Goal: Transaction & Acquisition: Book appointment/travel/reservation

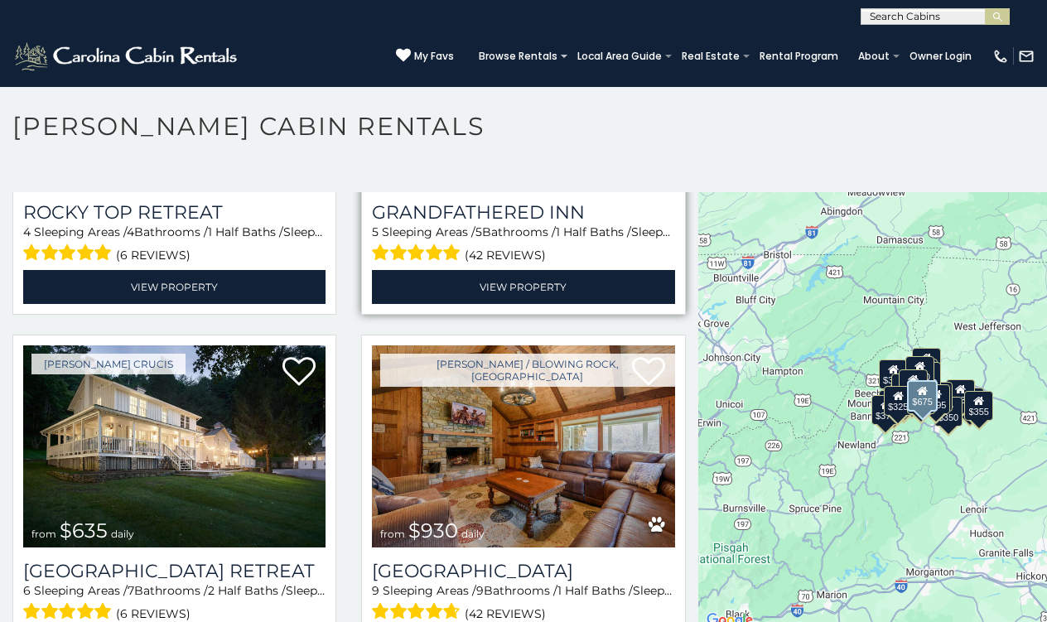
scroll to position [975, 0]
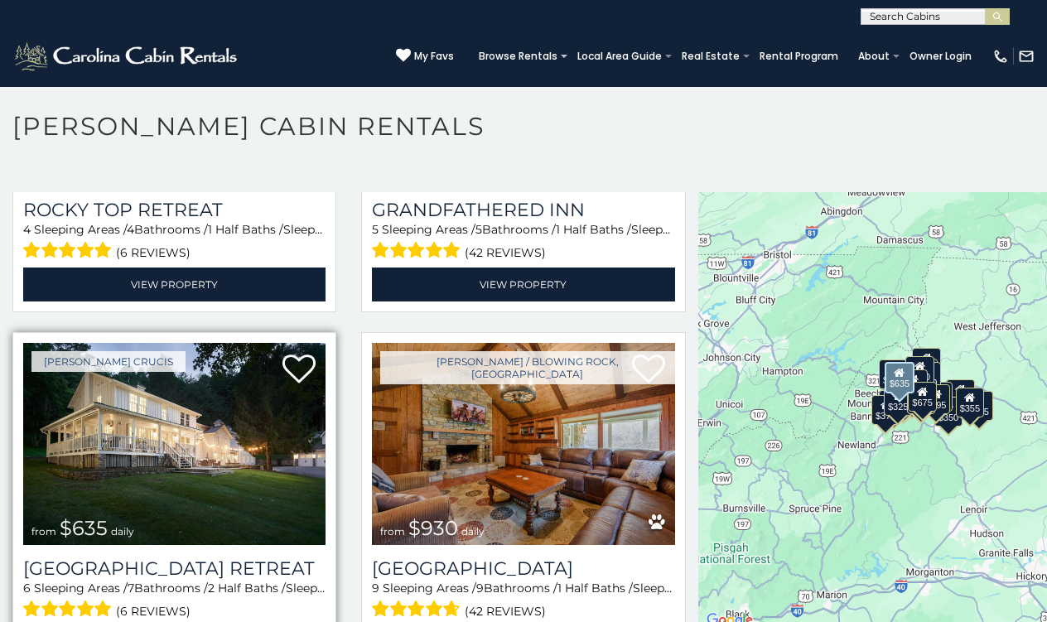
click at [168, 423] on img at bounding box center [174, 444] width 302 height 203
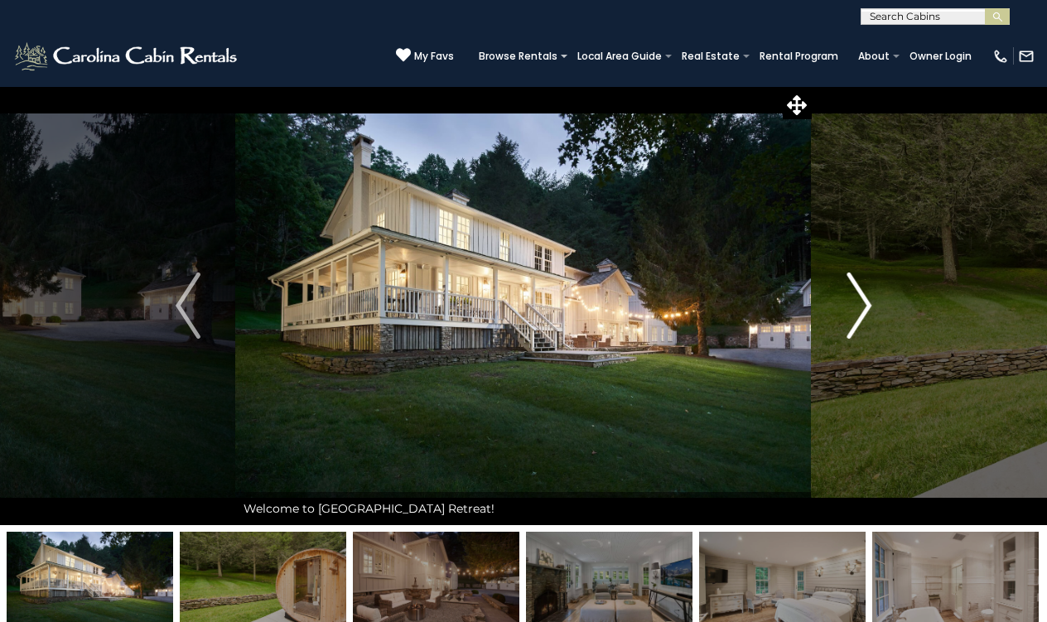
click at [869, 302] on img "Next" at bounding box center [858, 305] width 25 height 66
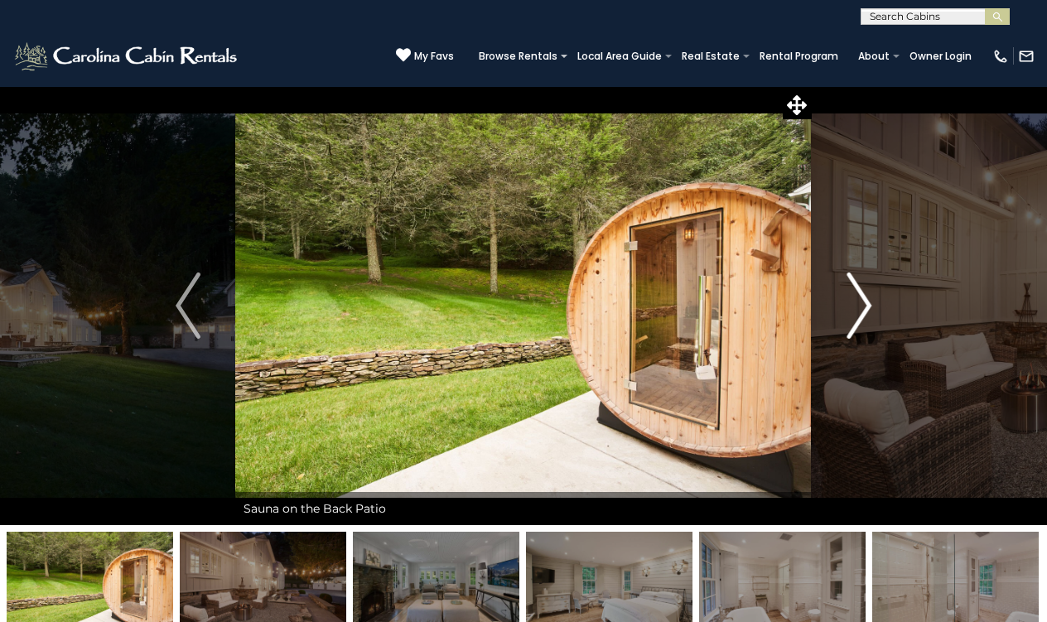
click at [869, 302] on img "Next" at bounding box center [858, 305] width 25 height 66
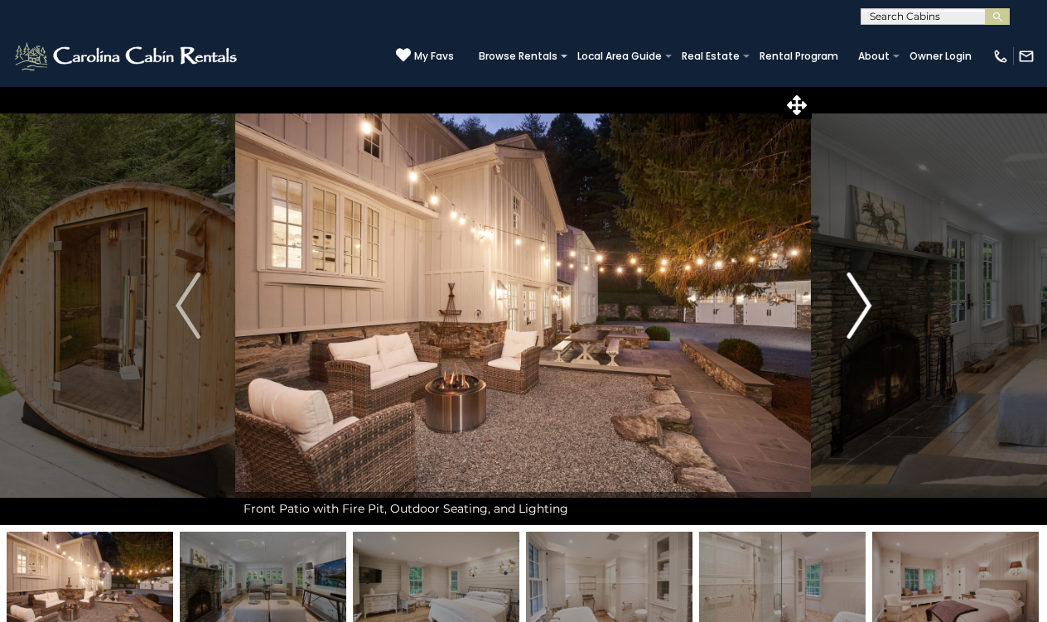
click at [870, 302] on img "Next" at bounding box center [858, 305] width 25 height 66
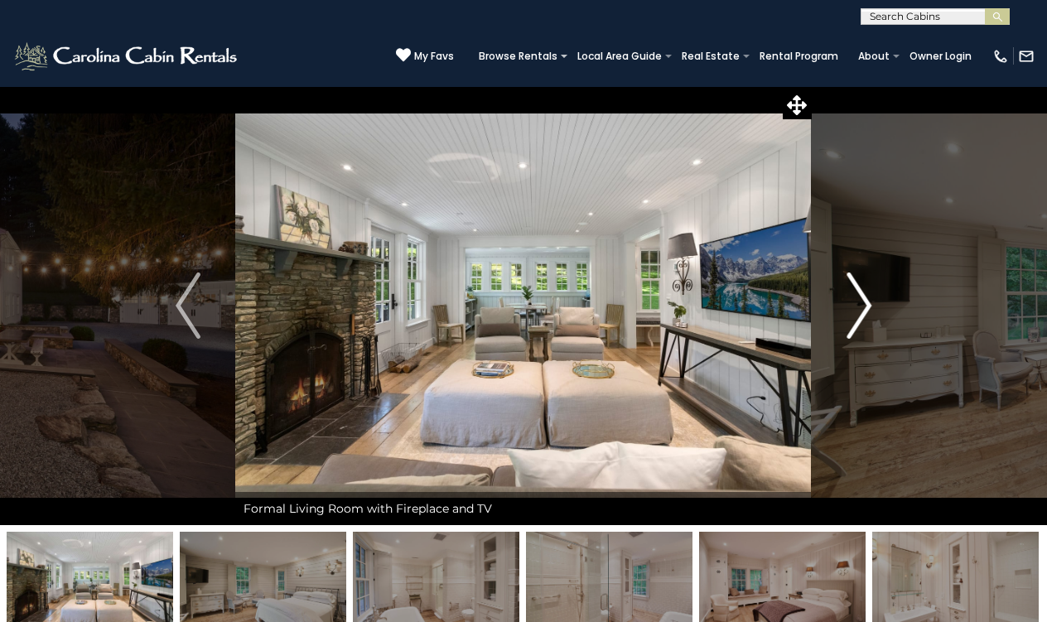
click at [870, 302] on img "Next" at bounding box center [858, 305] width 25 height 66
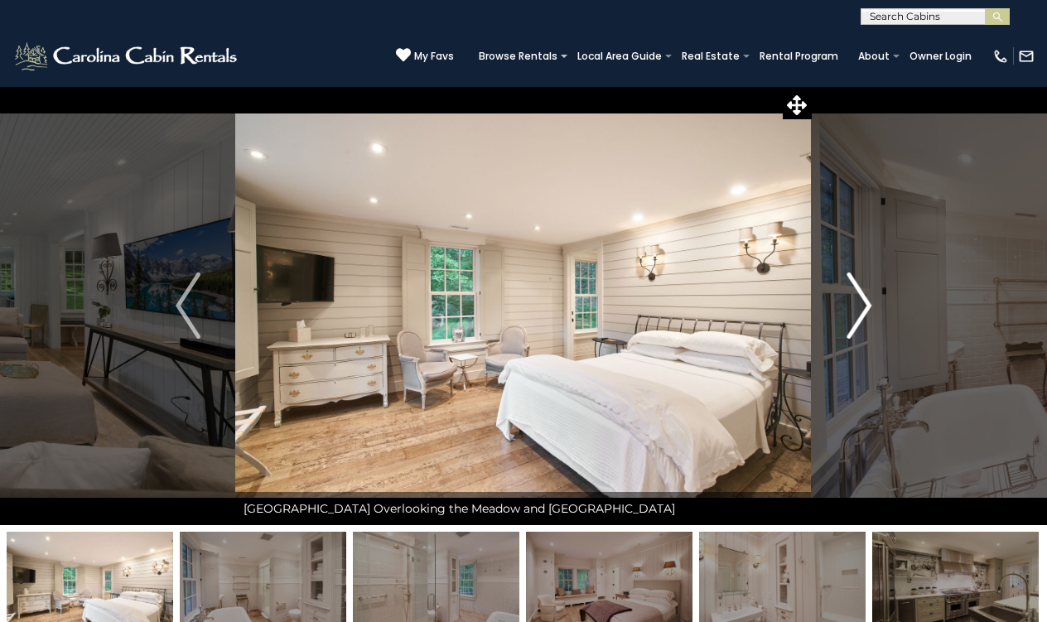
click at [870, 302] on img "Next" at bounding box center [858, 305] width 25 height 66
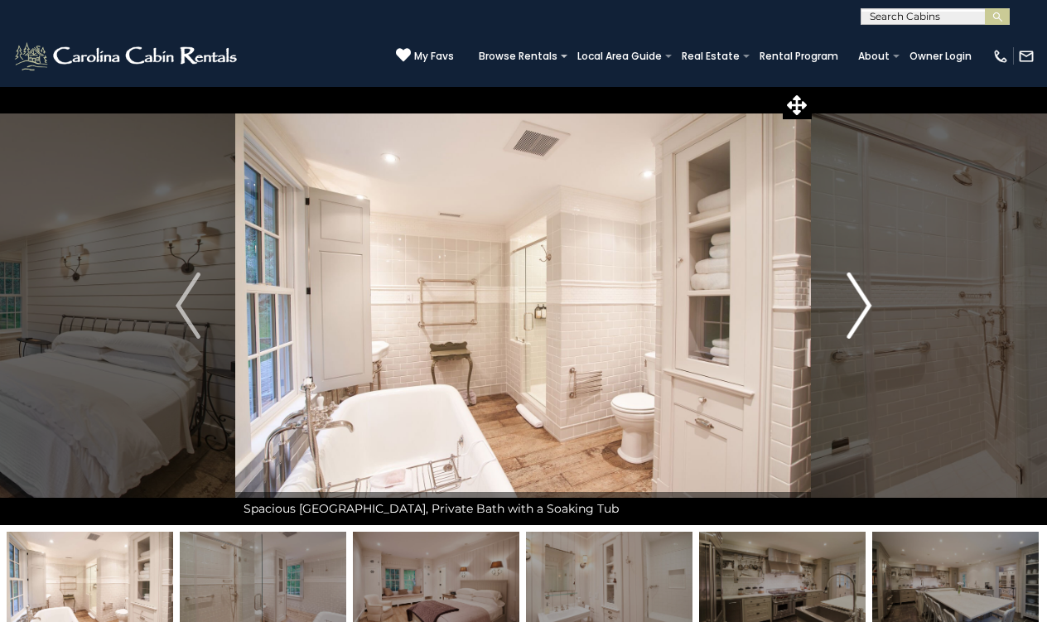
click at [870, 302] on img "Next" at bounding box center [858, 305] width 25 height 66
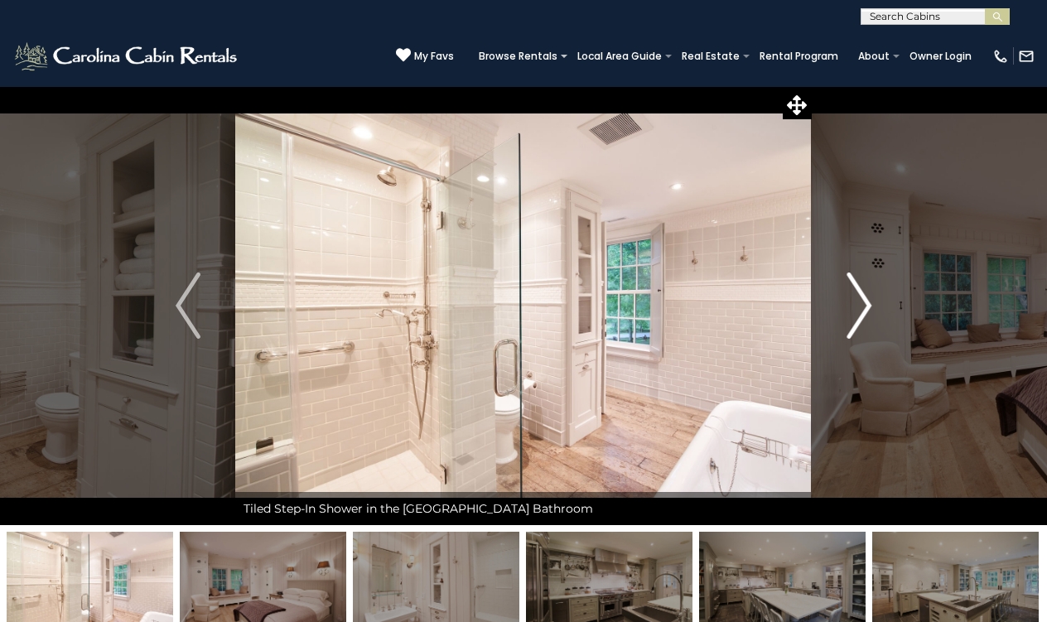
click at [870, 302] on img "Next" at bounding box center [858, 305] width 25 height 66
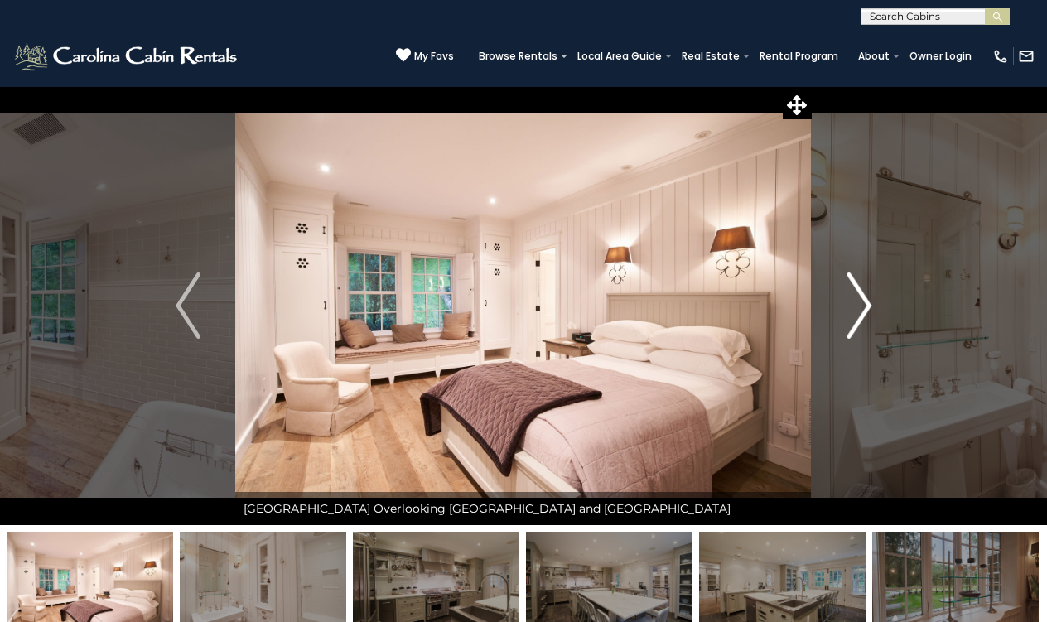
click at [866, 303] on img "Next" at bounding box center [858, 305] width 25 height 66
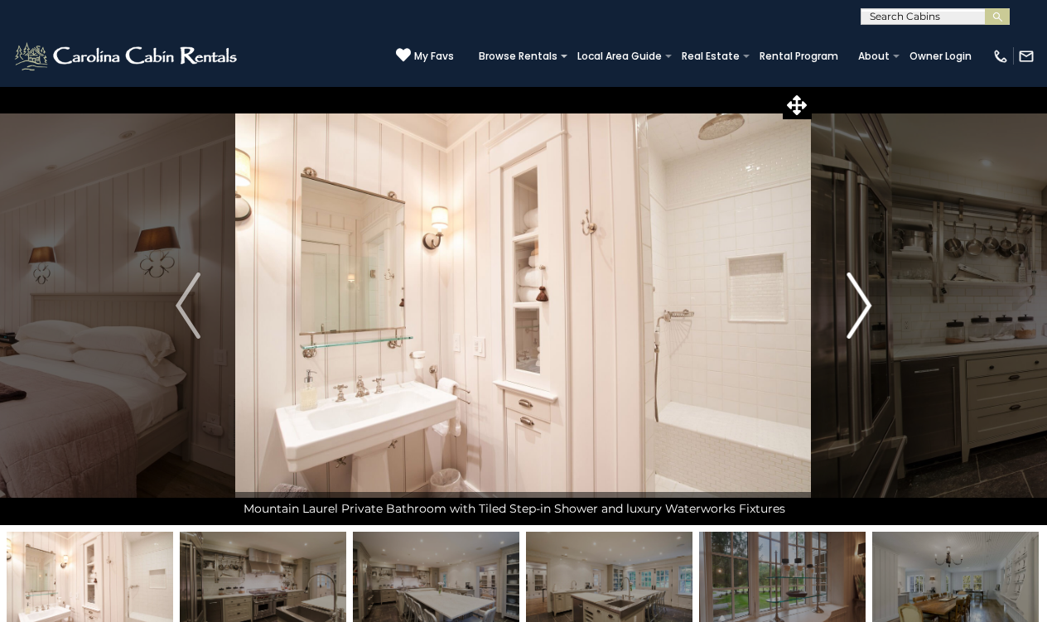
click at [866, 303] on img "Next" at bounding box center [858, 305] width 25 height 66
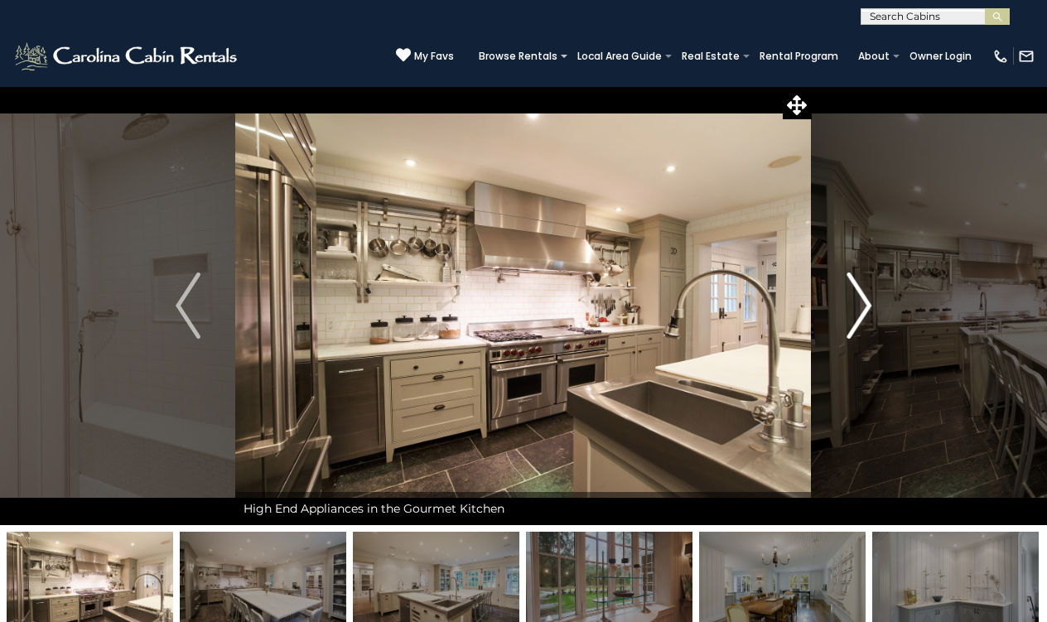
click at [866, 303] on img "Next" at bounding box center [858, 305] width 25 height 66
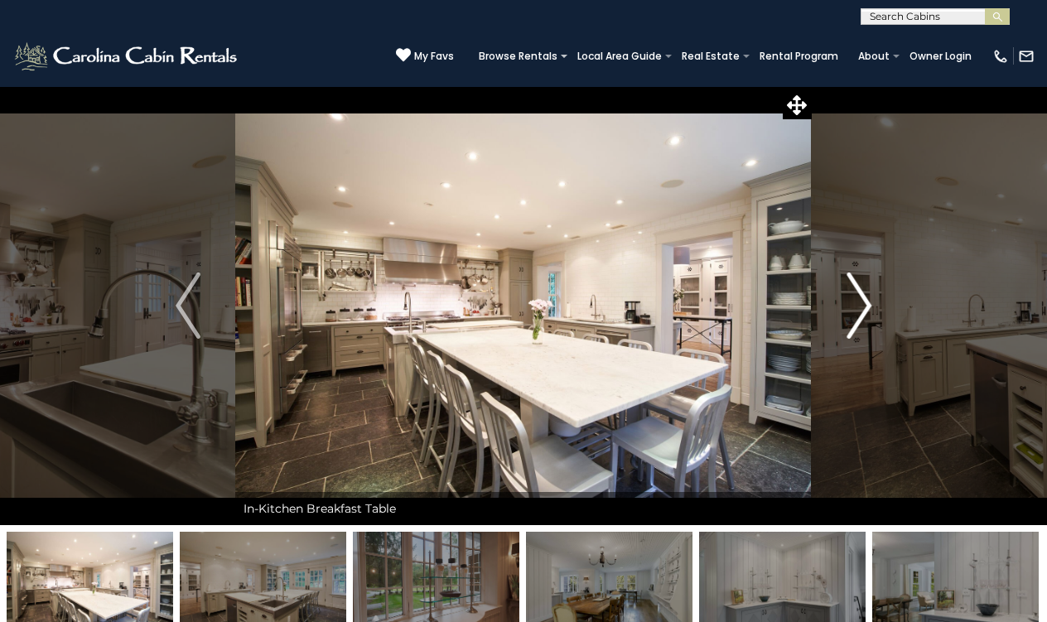
click at [866, 303] on img "Next" at bounding box center [858, 305] width 25 height 66
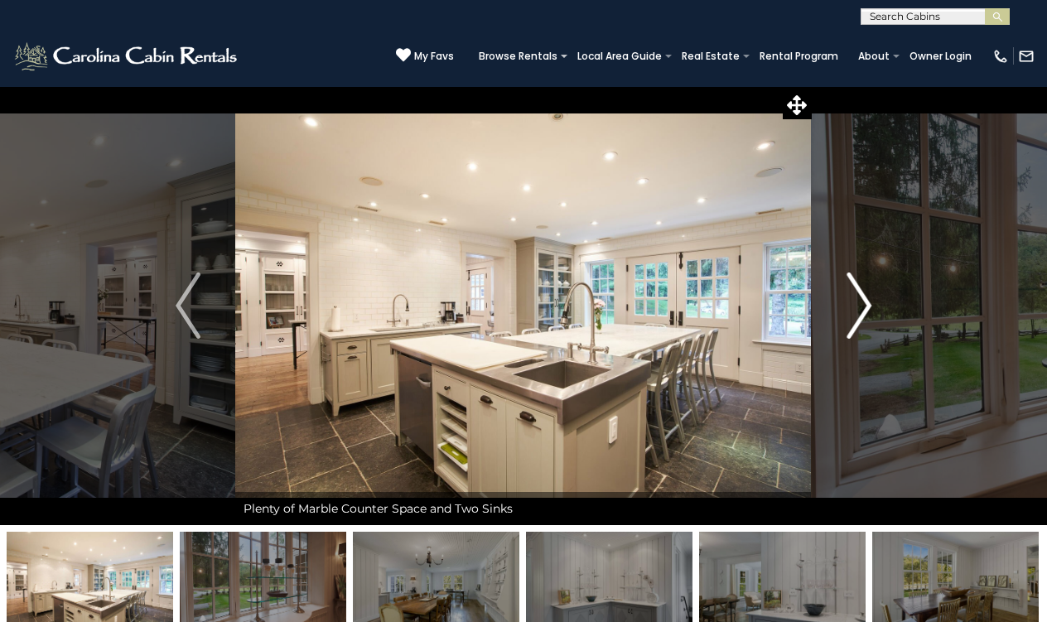
click at [866, 303] on img "Next" at bounding box center [858, 305] width 25 height 66
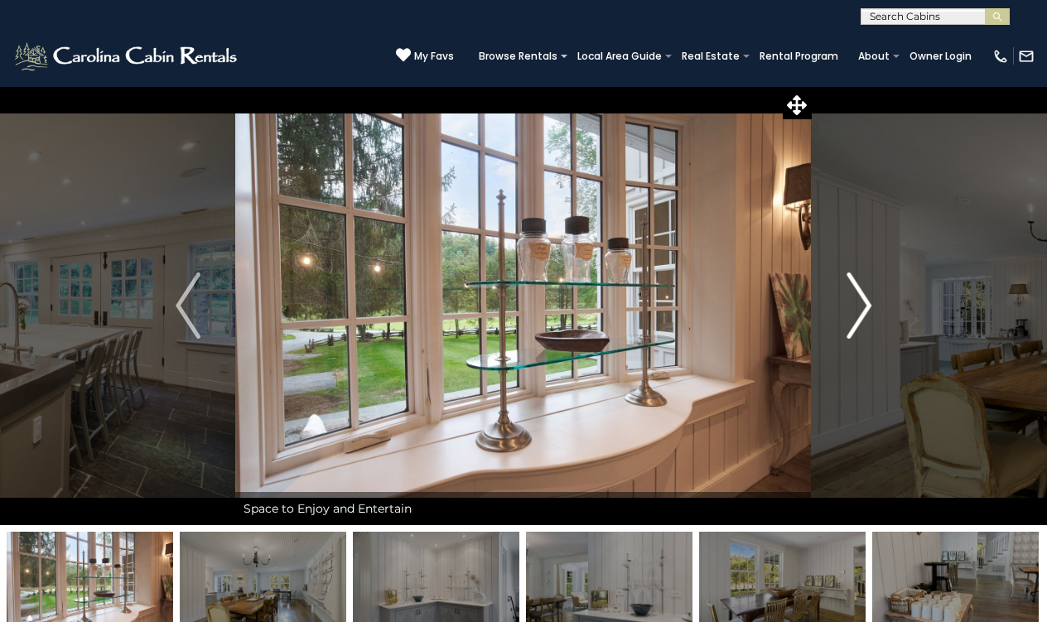
click at [867, 304] on img "Next" at bounding box center [858, 305] width 25 height 66
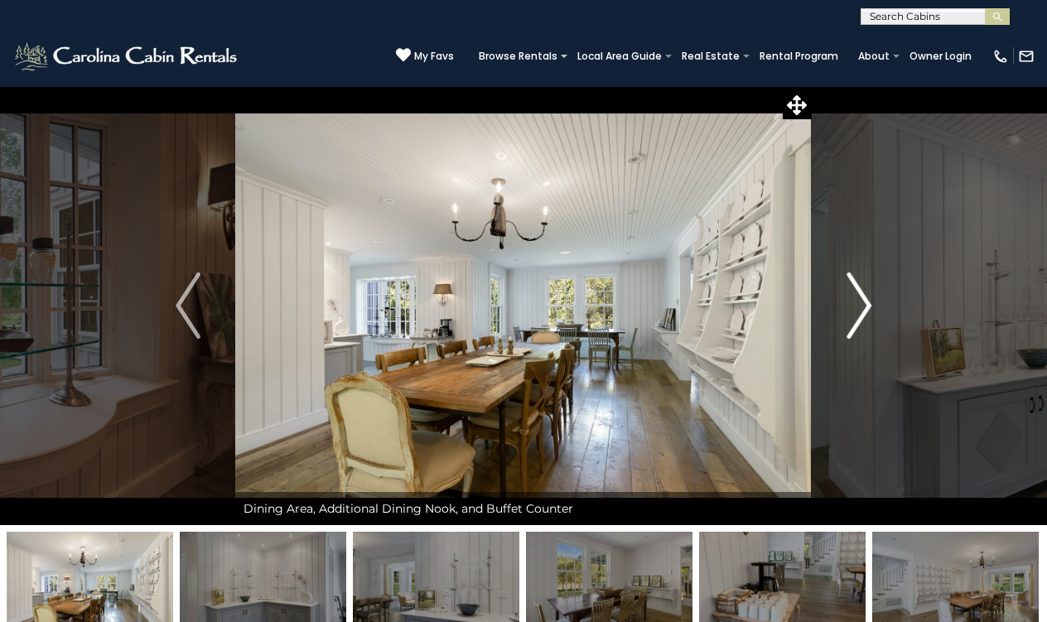
click at [867, 304] on img "Next" at bounding box center [858, 305] width 25 height 66
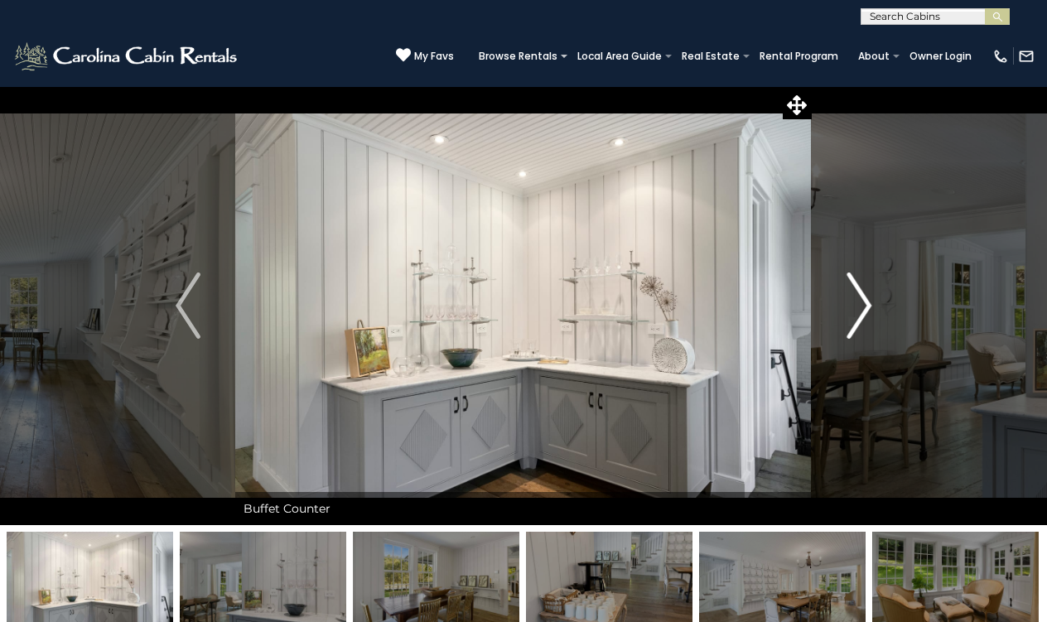
click at [867, 304] on img "Next" at bounding box center [858, 305] width 25 height 66
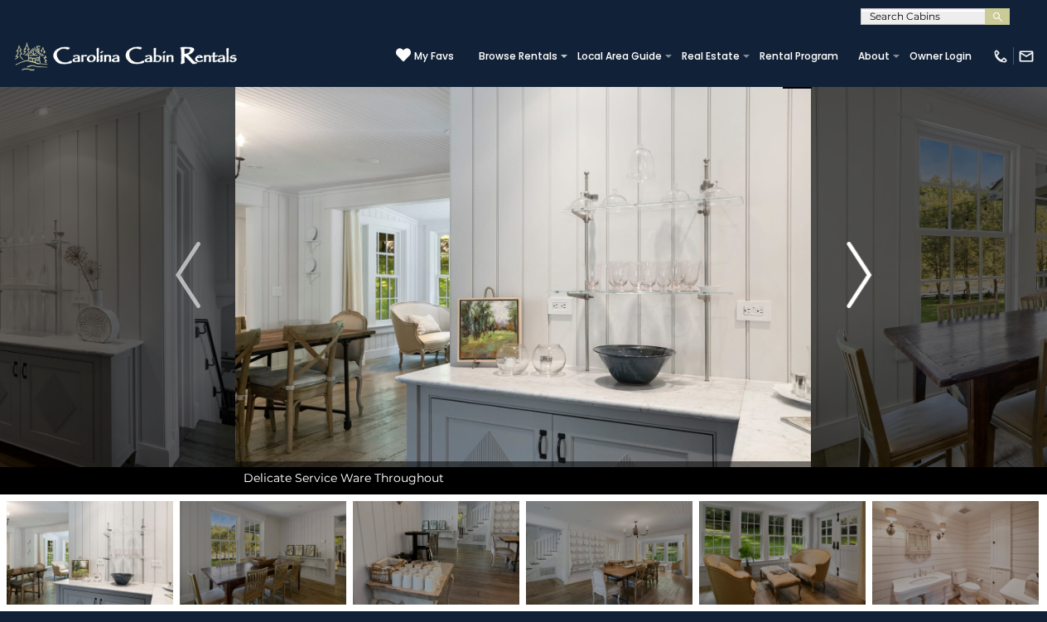
scroll to position [31, 0]
click at [859, 267] on img "Next" at bounding box center [858, 275] width 25 height 66
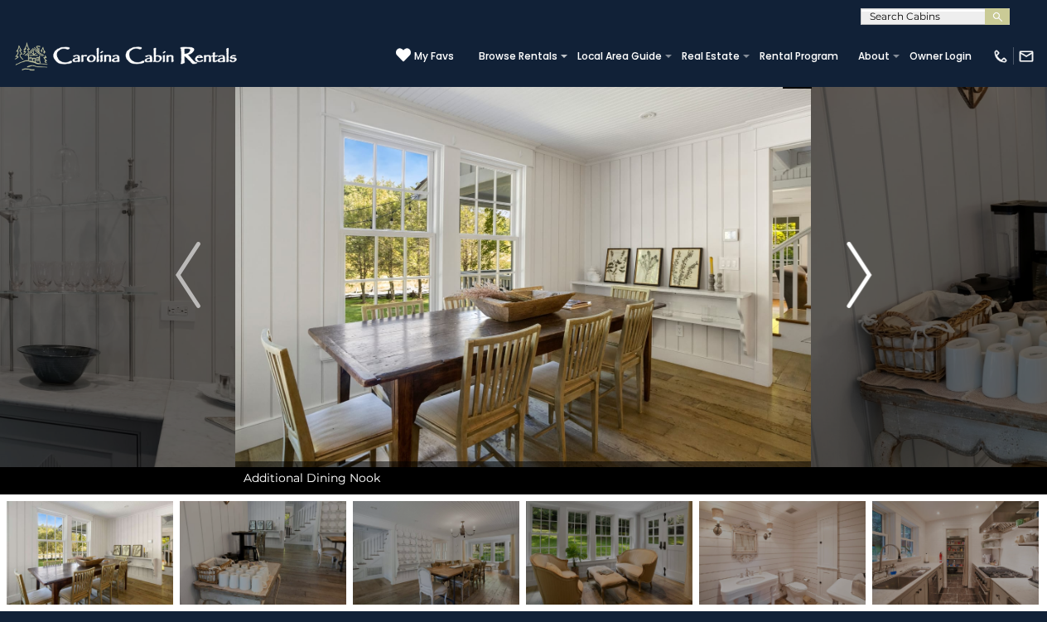
click at [859, 267] on img "Next" at bounding box center [858, 275] width 25 height 66
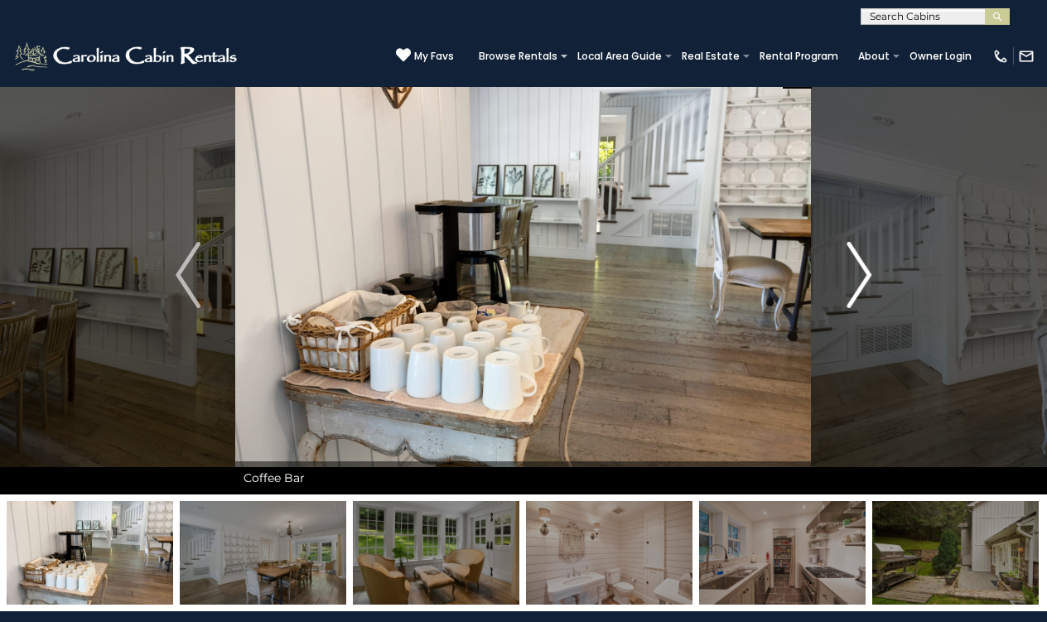
click at [859, 267] on img "Next" at bounding box center [858, 275] width 25 height 66
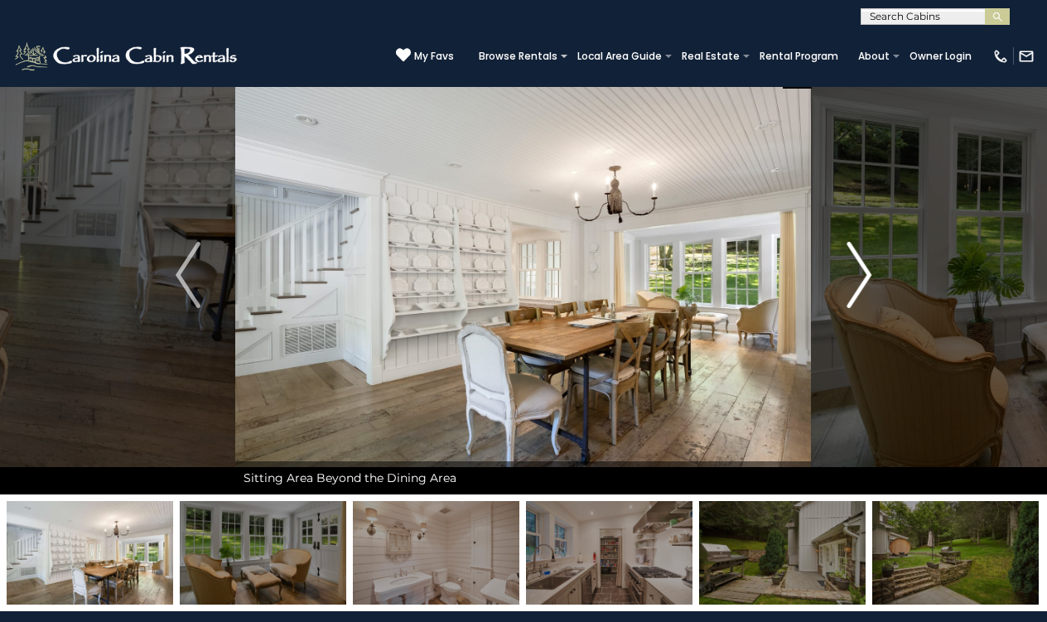
click at [859, 267] on img "Next" at bounding box center [858, 275] width 25 height 66
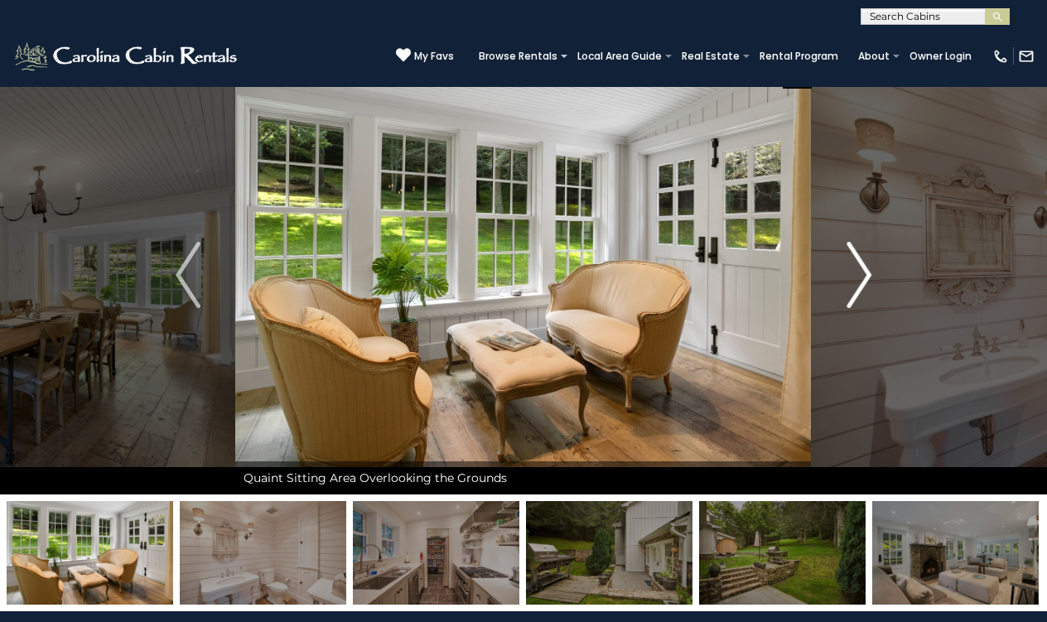
click at [859, 267] on img "Next" at bounding box center [858, 275] width 25 height 66
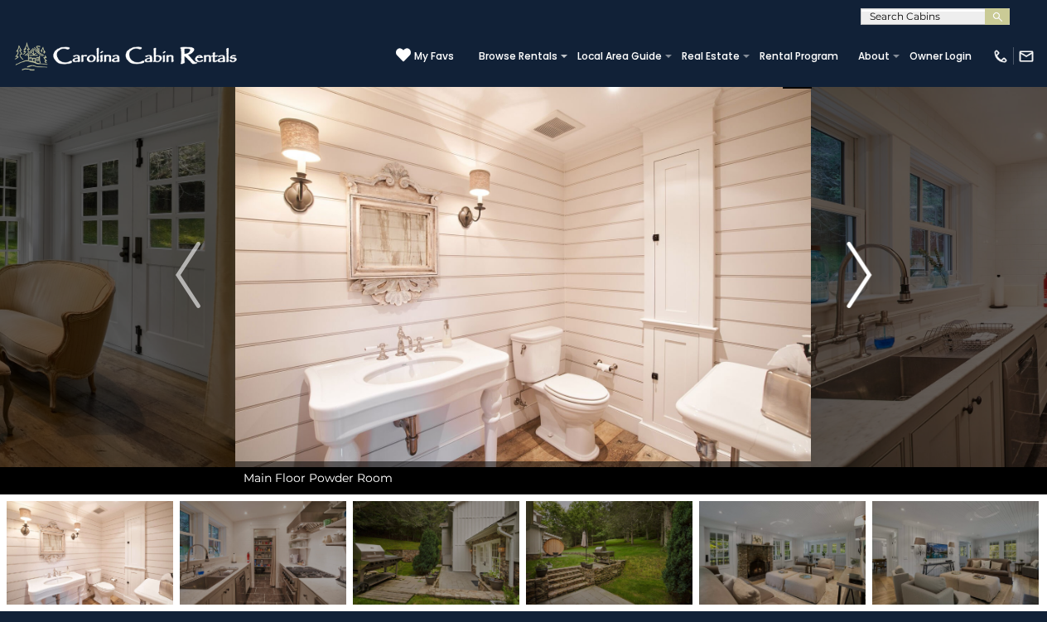
click at [859, 267] on img "Next" at bounding box center [858, 275] width 25 height 66
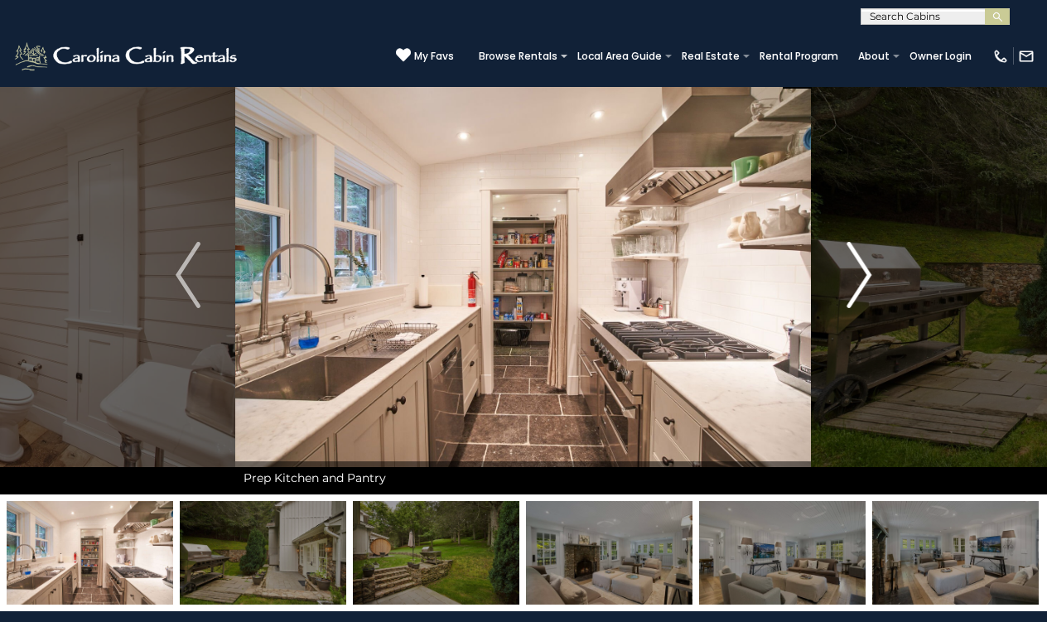
click at [859, 267] on img "Next" at bounding box center [858, 275] width 25 height 66
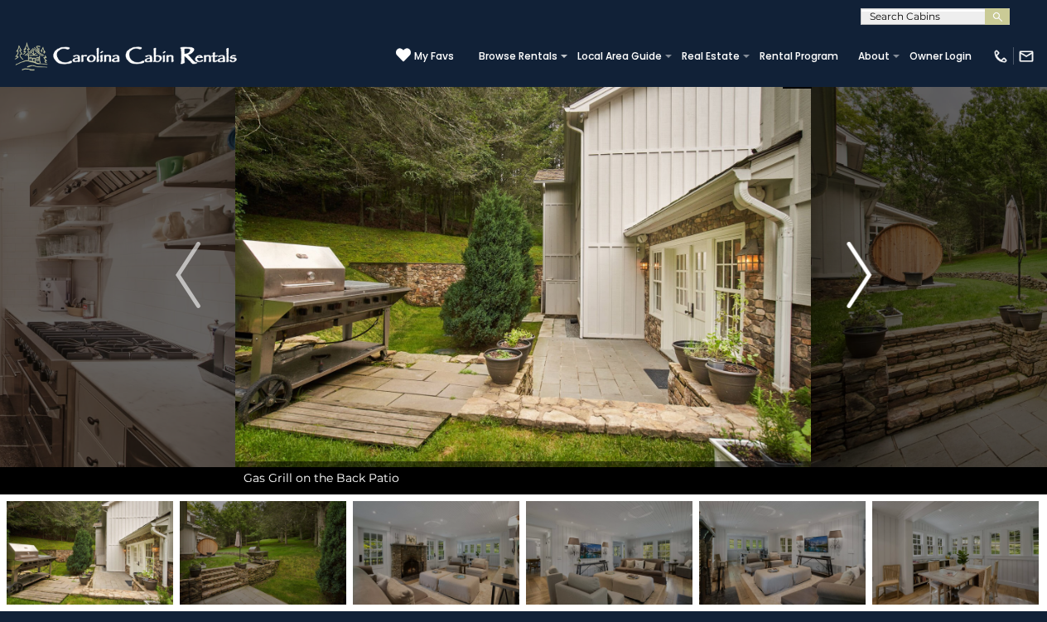
click at [859, 267] on img "Next" at bounding box center [858, 275] width 25 height 66
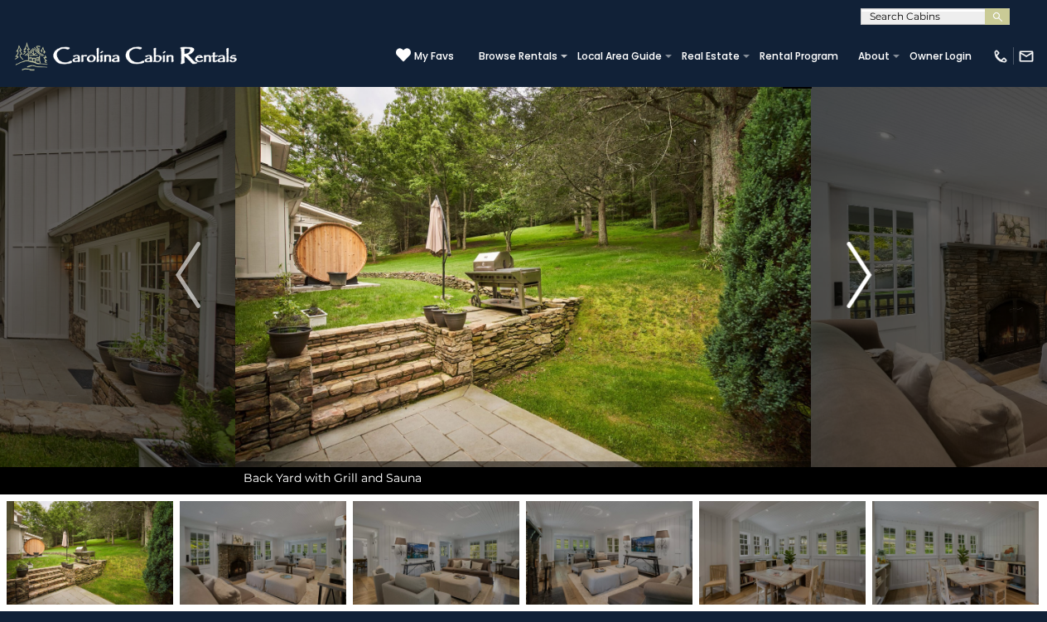
click at [859, 267] on img "Next" at bounding box center [858, 275] width 25 height 66
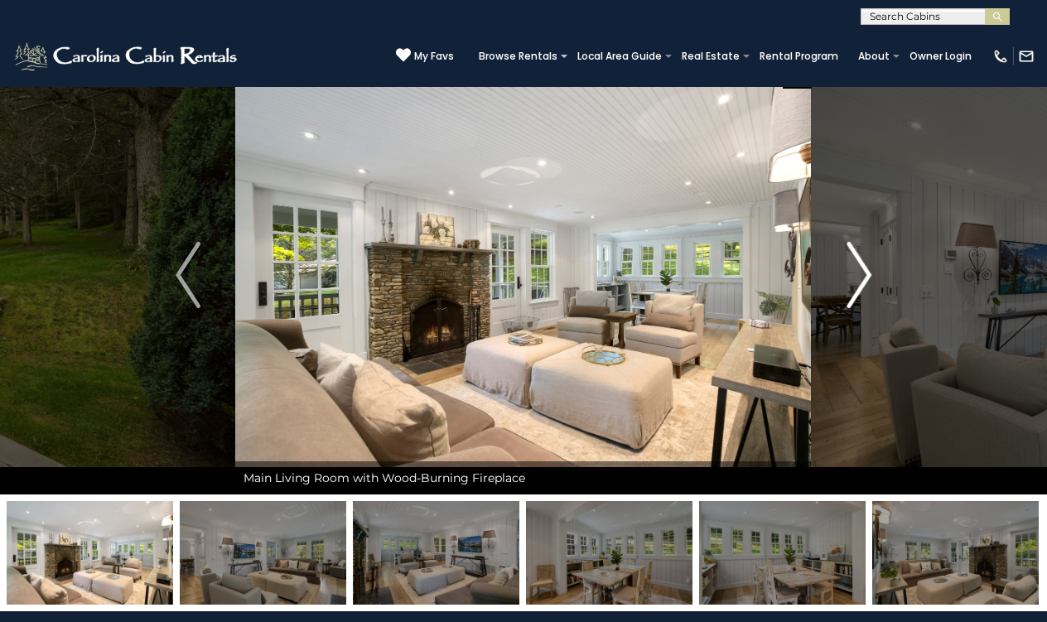
click at [859, 267] on img "Next" at bounding box center [858, 275] width 25 height 66
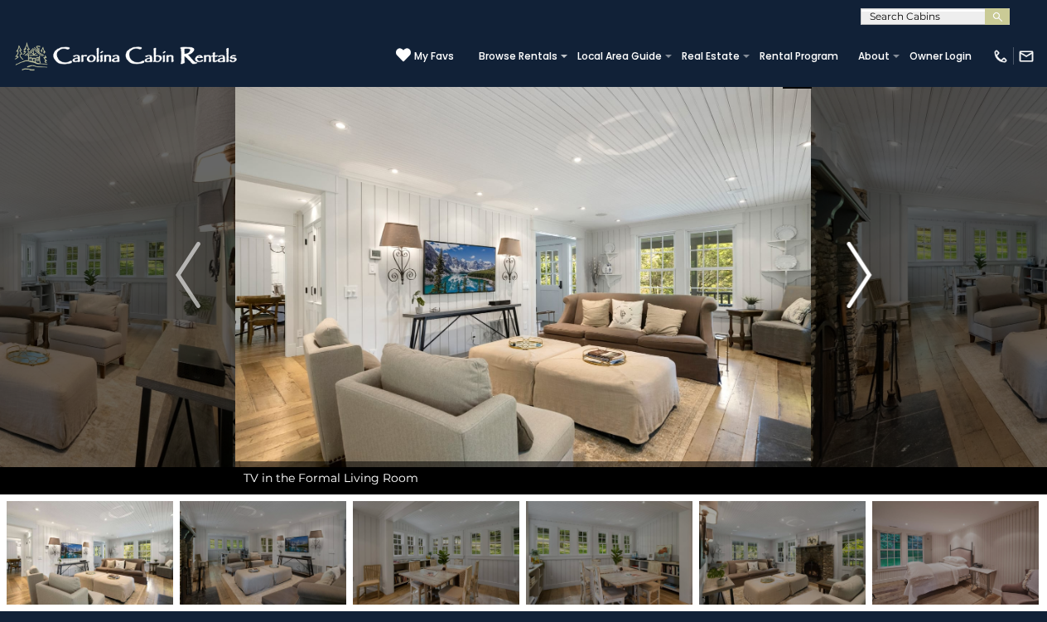
click at [859, 267] on img "Next" at bounding box center [858, 275] width 25 height 66
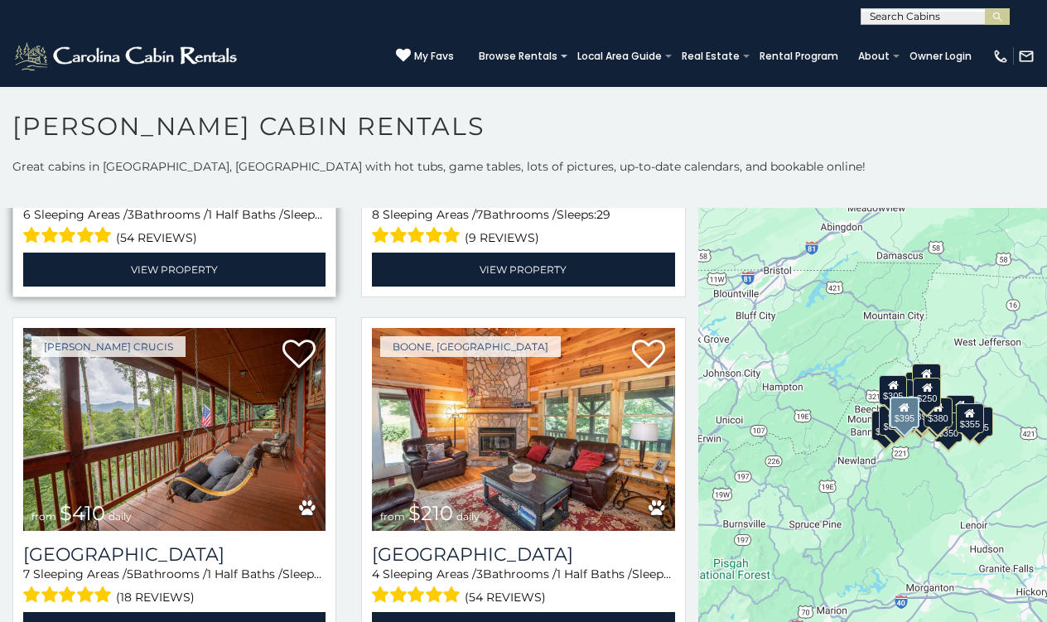
scroll to position [4600, 0]
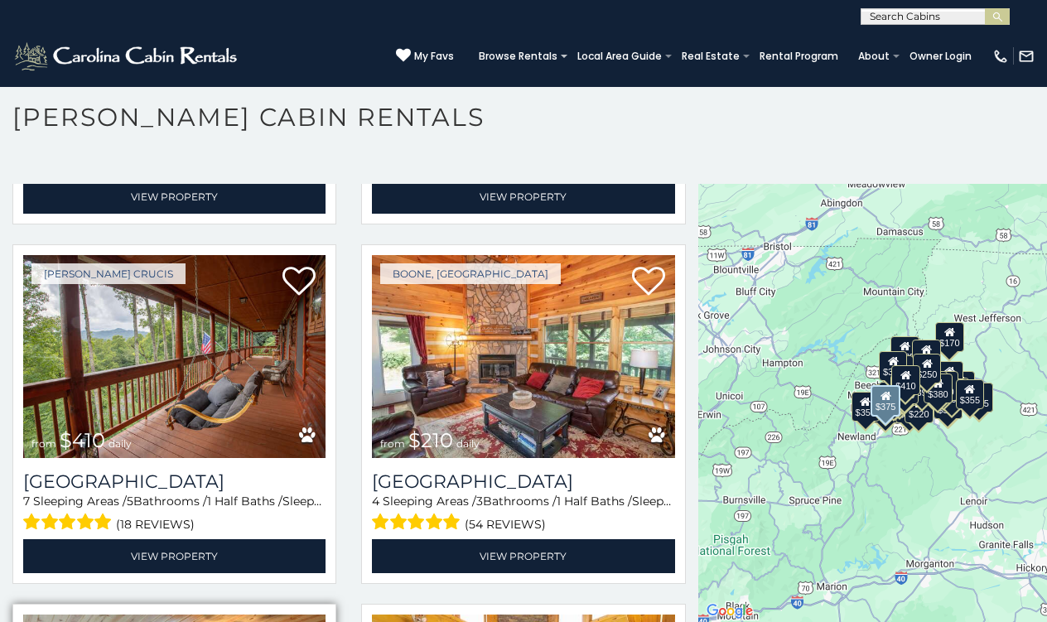
scroll to position [4646, 0]
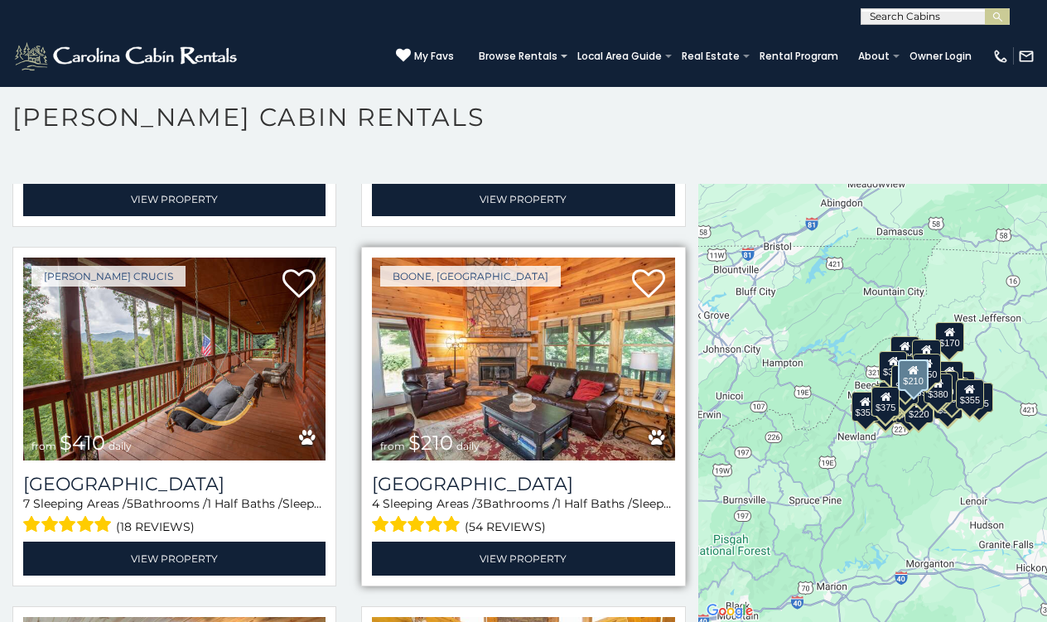
click at [487, 293] on img at bounding box center [523, 359] width 302 height 203
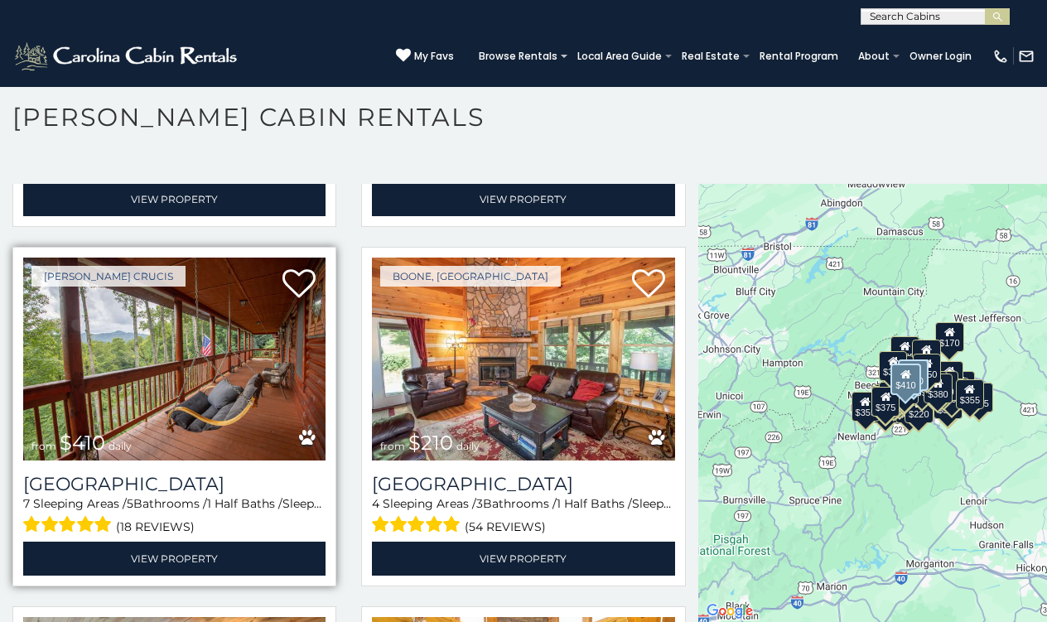
click at [226, 258] on img at bounding box center [174, 359] width 302 height 203
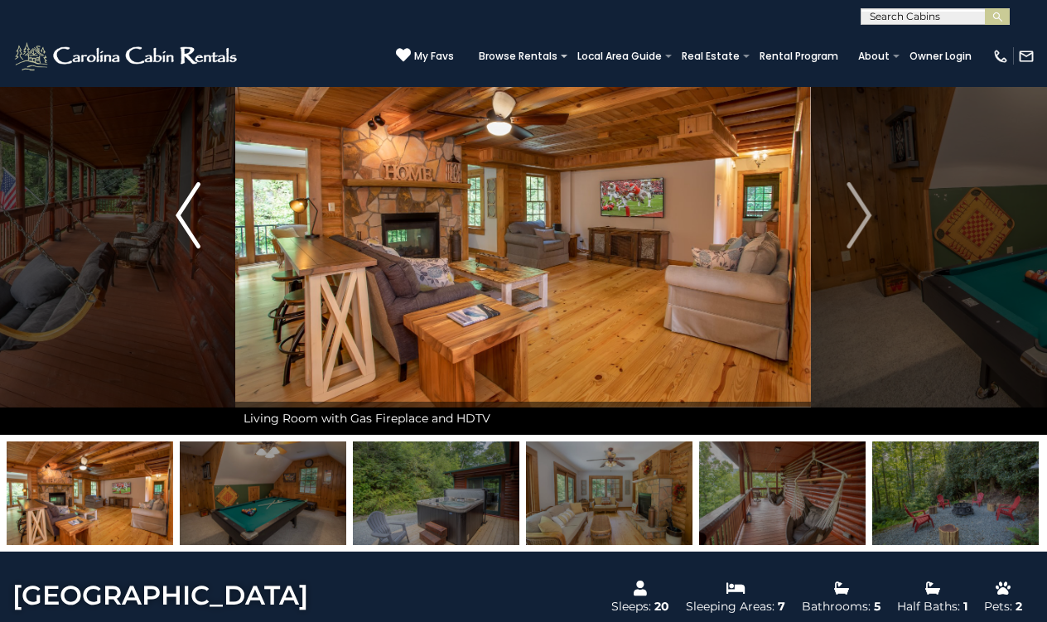
scroll to position [103, 0]
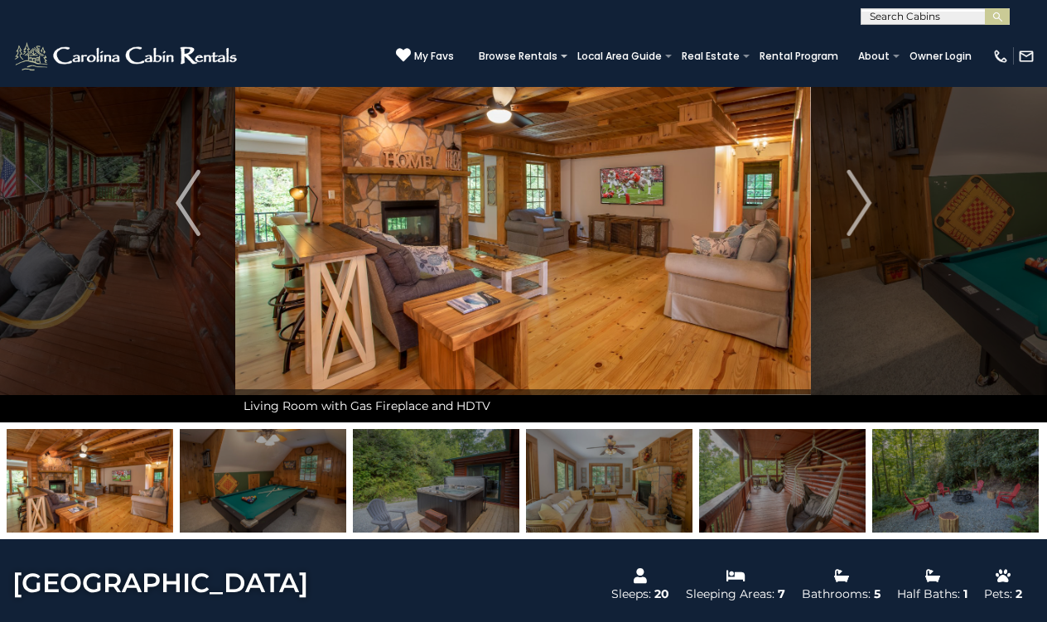
click at [616, 490] on img at bounding box center [609, 481] width 166 height 104
